Goal: Task Accomplishment & Management: Complete application form

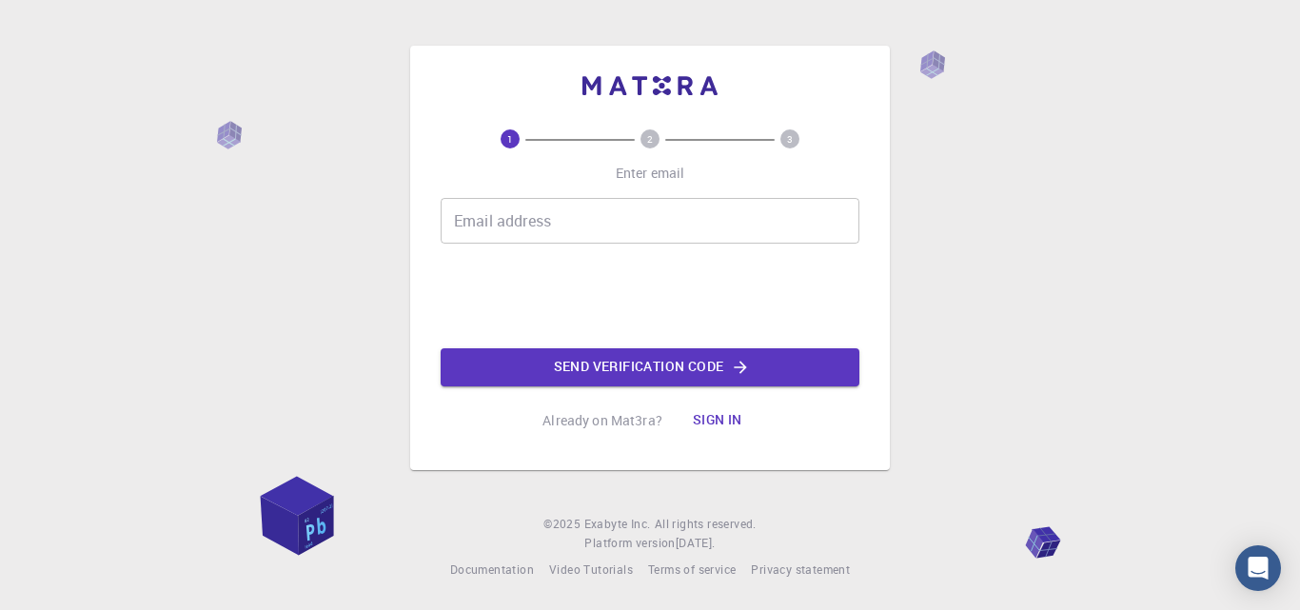
click at [545, 226] on input "Email address" at bounding box center [650, 221] width 419 height 46
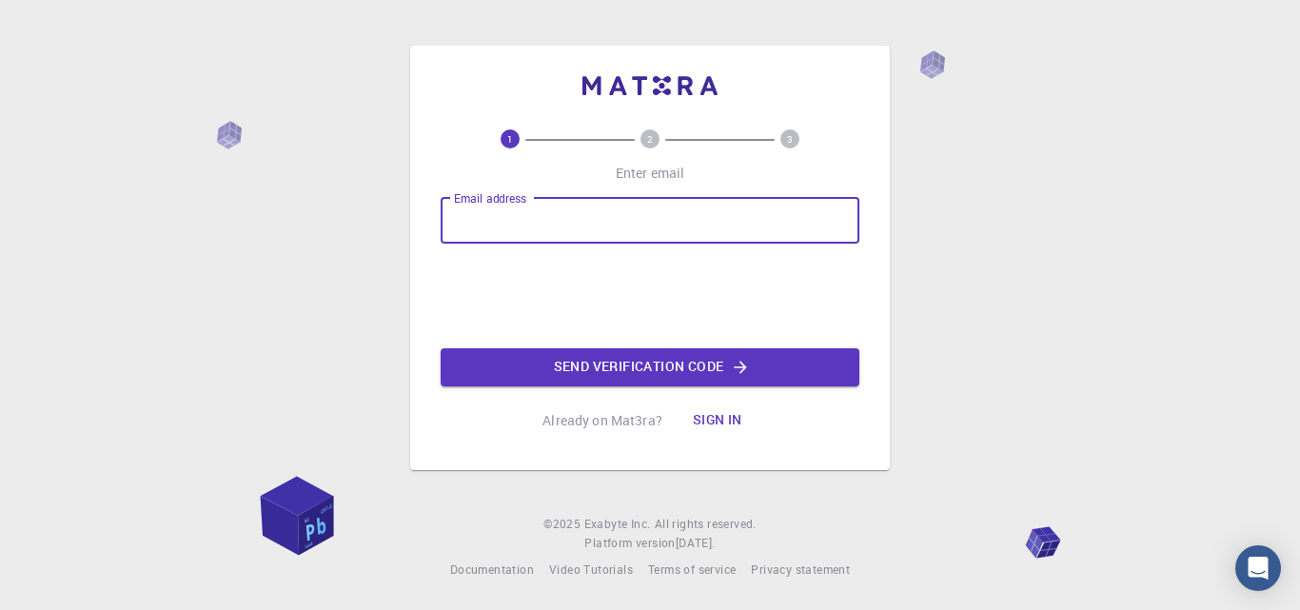
type input "[EMAIL_ADDRESS][DOMAIN_NAME]"
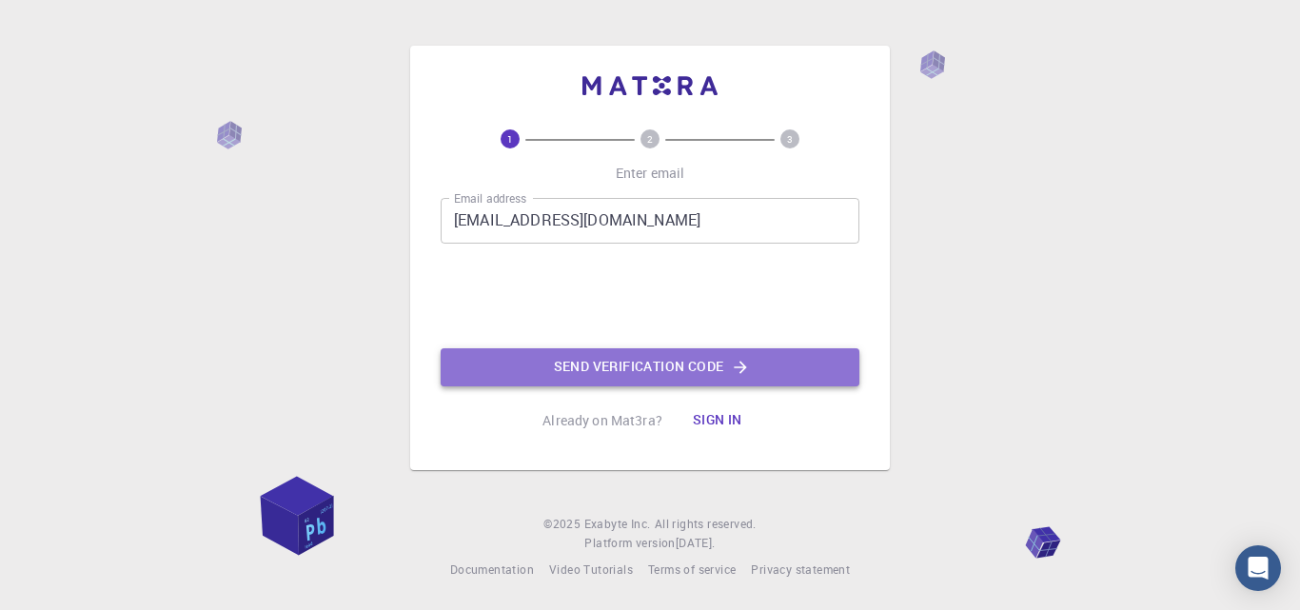
click at [612, 366] on button "Send verification code" at bounding box center [650, 367] width 419 height 38
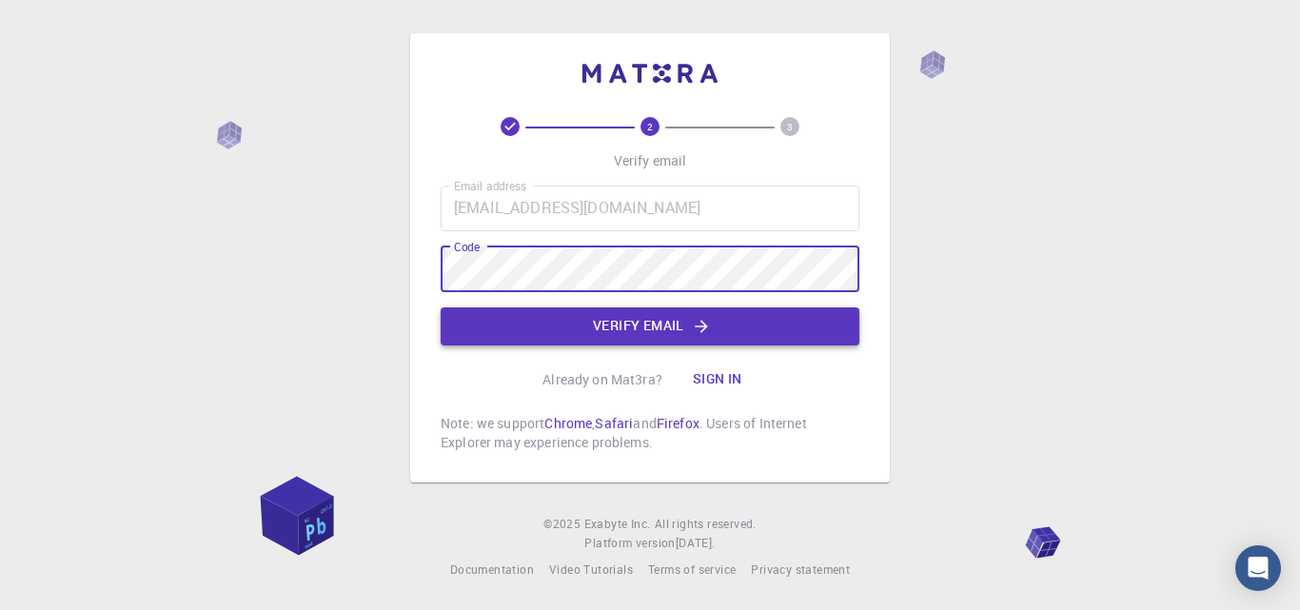
click at [639, 327] on button "Verify email" at bounding box center [650, 326] width 419 height 38
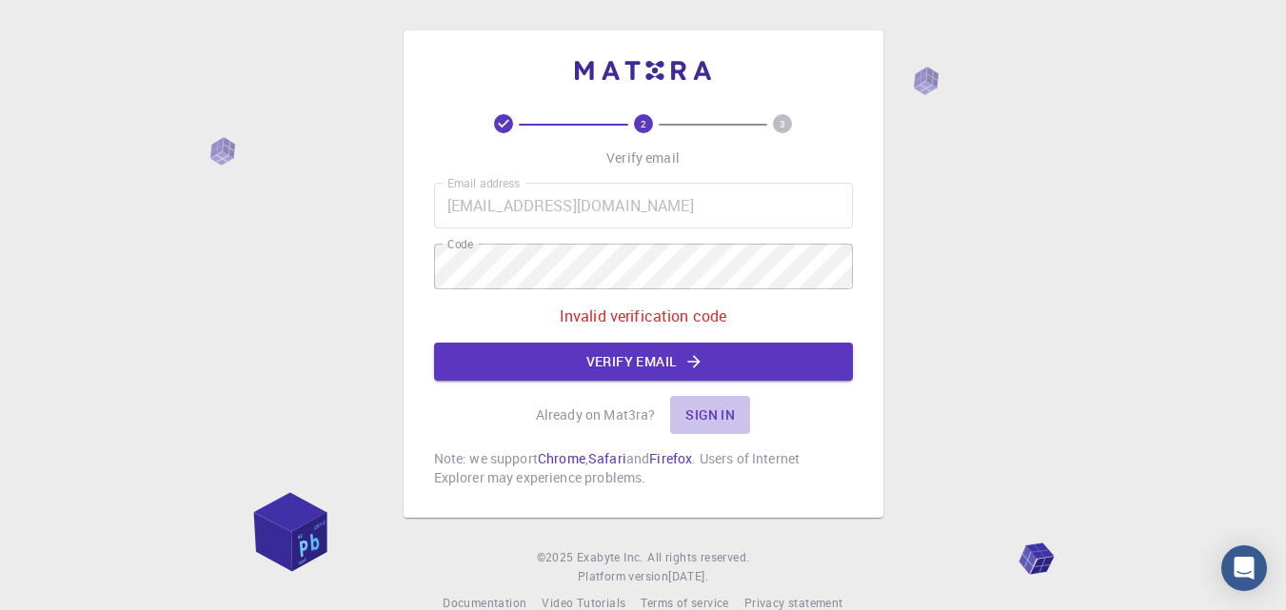
click at [702, 401] on button "Sign in" at bounding box center [710, 415] width 80 height 38
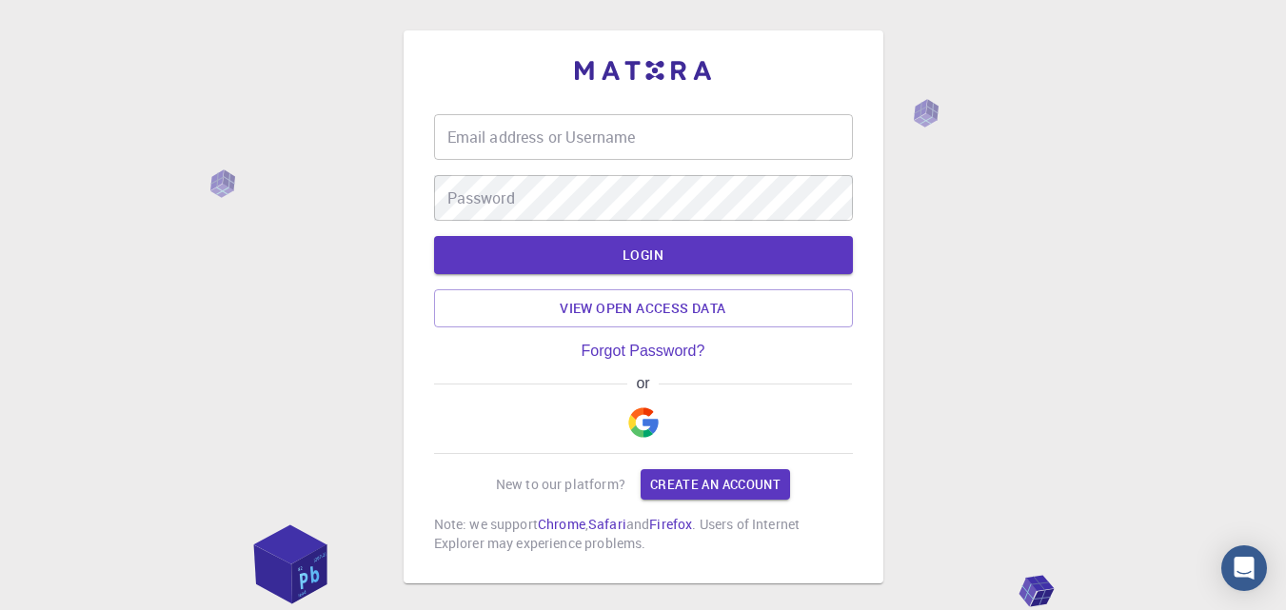
click at [506, 137] on input "Email address or Username" at bounding box center [643, 137] width 419 height 46
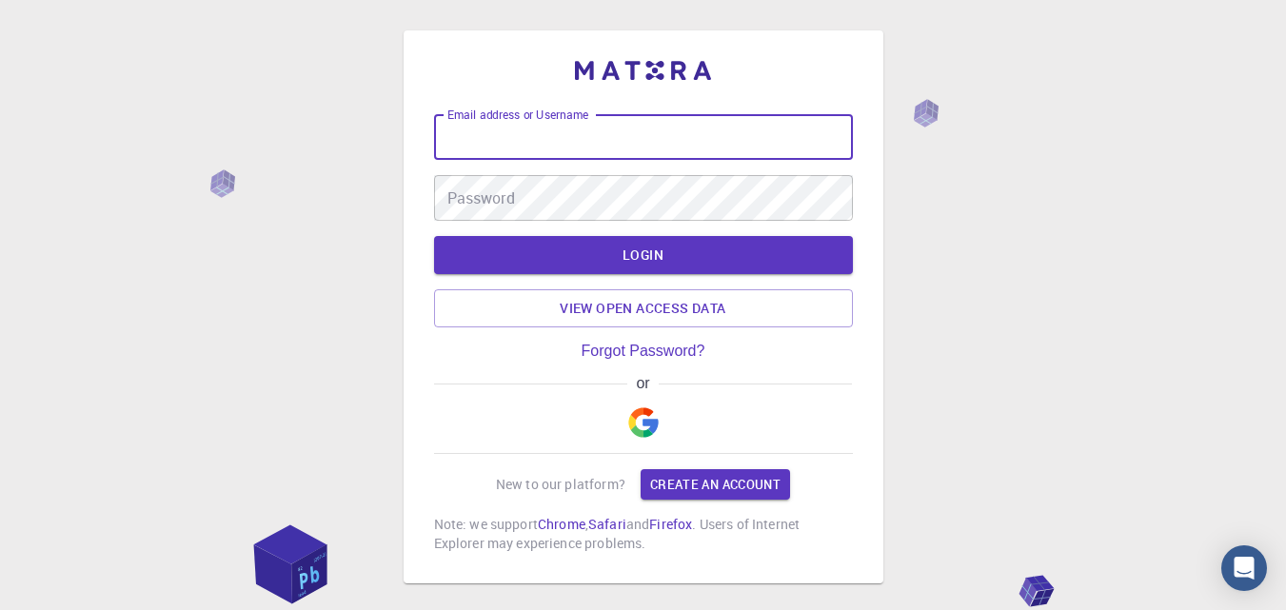
click at [506, 137] on input "Email address or Username" at bounding box center [643, 137] width 419 height 46
